Goal: Task Accomplishment & Management: Manage account settings

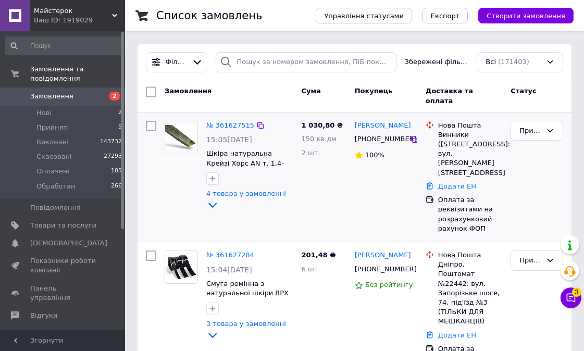
click at [150, 124] on input "checkbox" at bounding box center [151, 126] width 10 height 10
checkbox input "true"
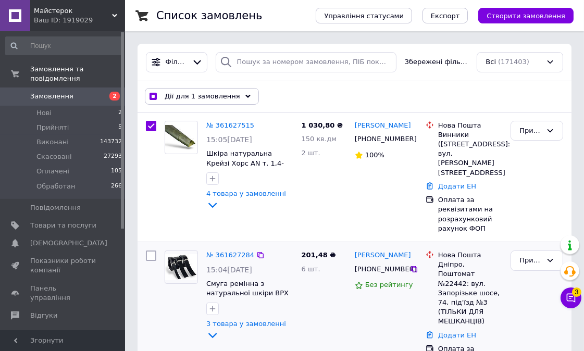
click at [150, 251] on input "checkbox" at bounding box center [151, 256] width 10 height 10
checkbox input "true"
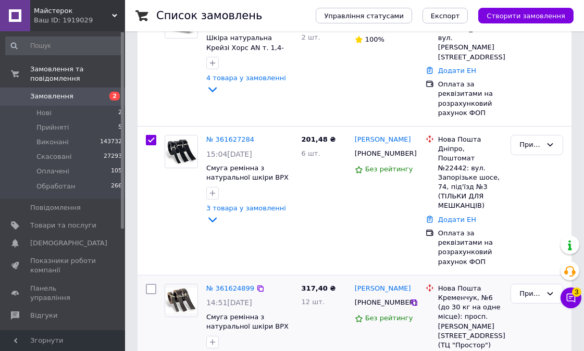
click at [144, 280] on div at bounding box center [151, 336] width 19 height 112
checkbox input "true"
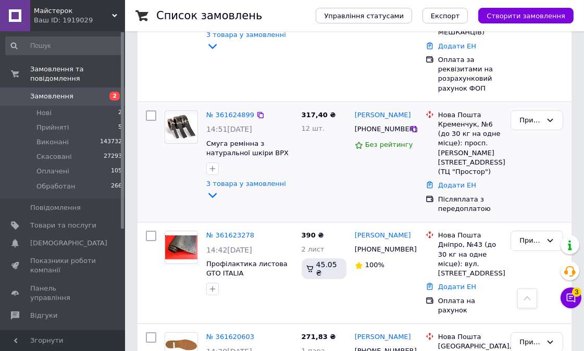
click at [153, 110] on input "checkbox" at bounding box center [151, 115] width 10 height 10
checkbox input "true"
click at [149, 231] on input "checkbox" at bounding box center [151, 236] width 10 height 10
checkbox input "true"
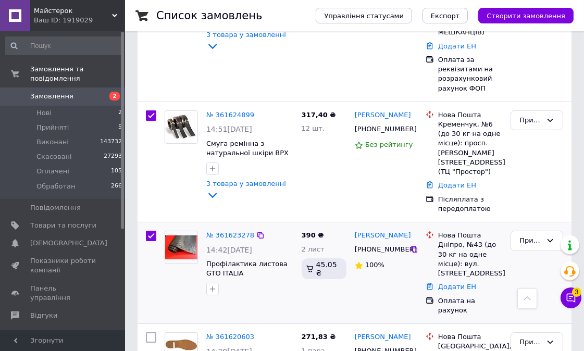
checkbox input "true"
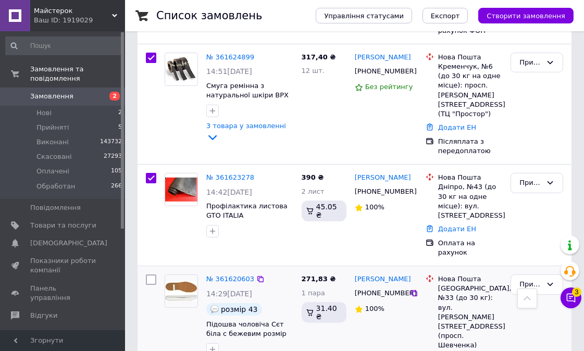
click at [154, 275] on input "checkbox" at bounding box center [151, 280] width 10 height 10
checkbox input "true"
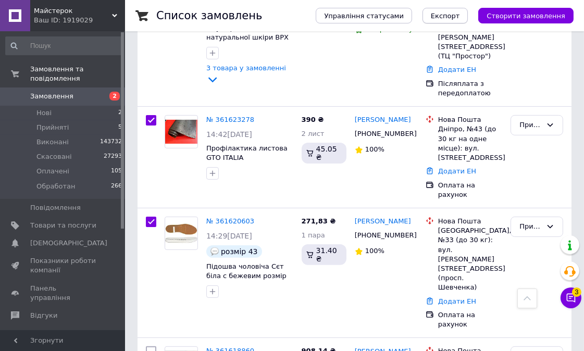
click at [454, 21] on button "Експорт" at bounding box center [446, 16] width 46 height 16
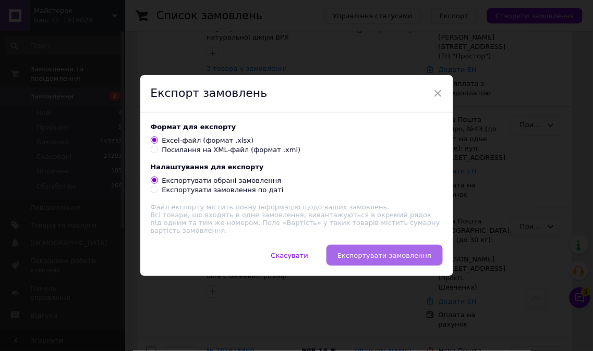
click at [383, 257] on span "Експортувати замовлення" at bounding box center [384, 256] width 94 height 8
checkbox input "true"
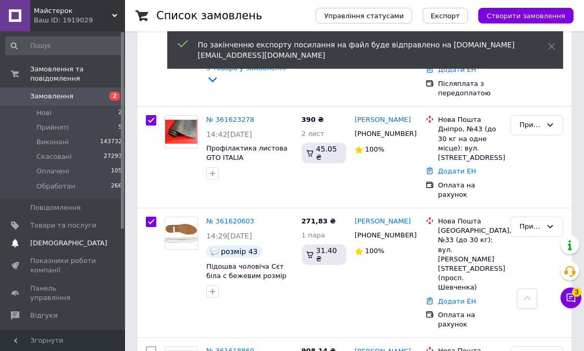
click at [64, 239] on span "[DEMOGRAPHIC_DATA]" at bounding box center [68, 243] width 77 height 9
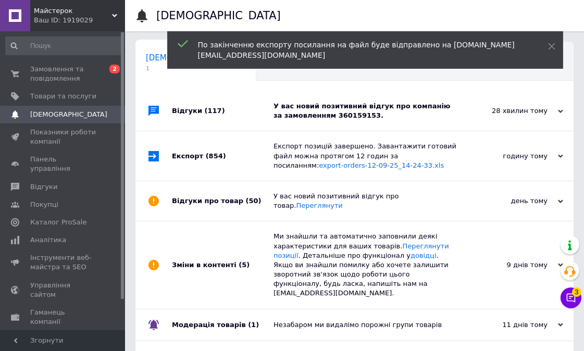
scroll to position [0, 5]
